Goal: Find specific page/section: Find specific page/section

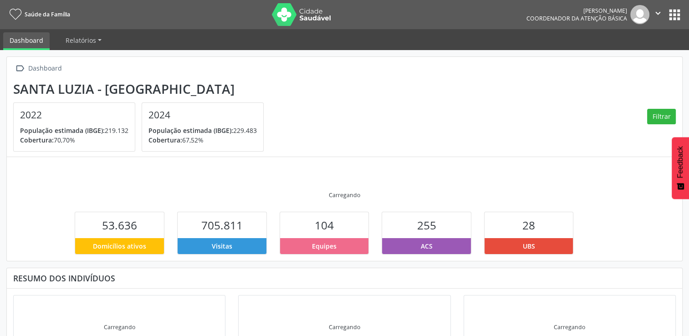
click at [673, 18] on button "apps" at bounding box center [674, 15] width 16 height 16
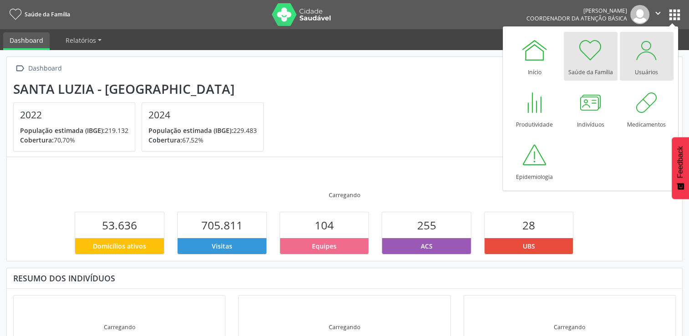
click at [643, 71] on div "Usuários" at bounding box center [645, 70] width 23 height 12
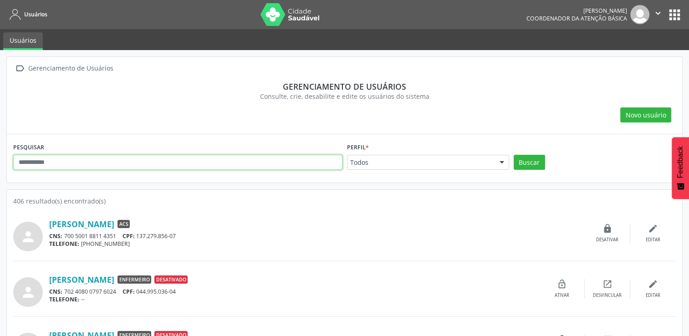
click at [144, 162] on input "text" at bounding box center [177, 162] width 329 height 15
type input "**********"
click at [513, 155] on button "Buscar" at bounding box center [528, 162] width 31 height 15
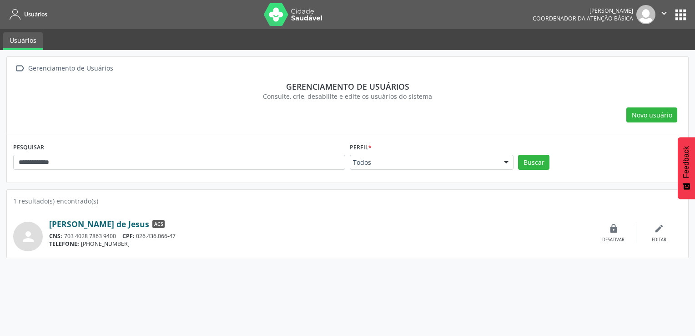
click at [91, 225] on link "[PERSON_NAME] de Jesus" at bounding box center [99, 224] width 100 height 10
